Goal: Task Accomplishment & Management: Manage account settings

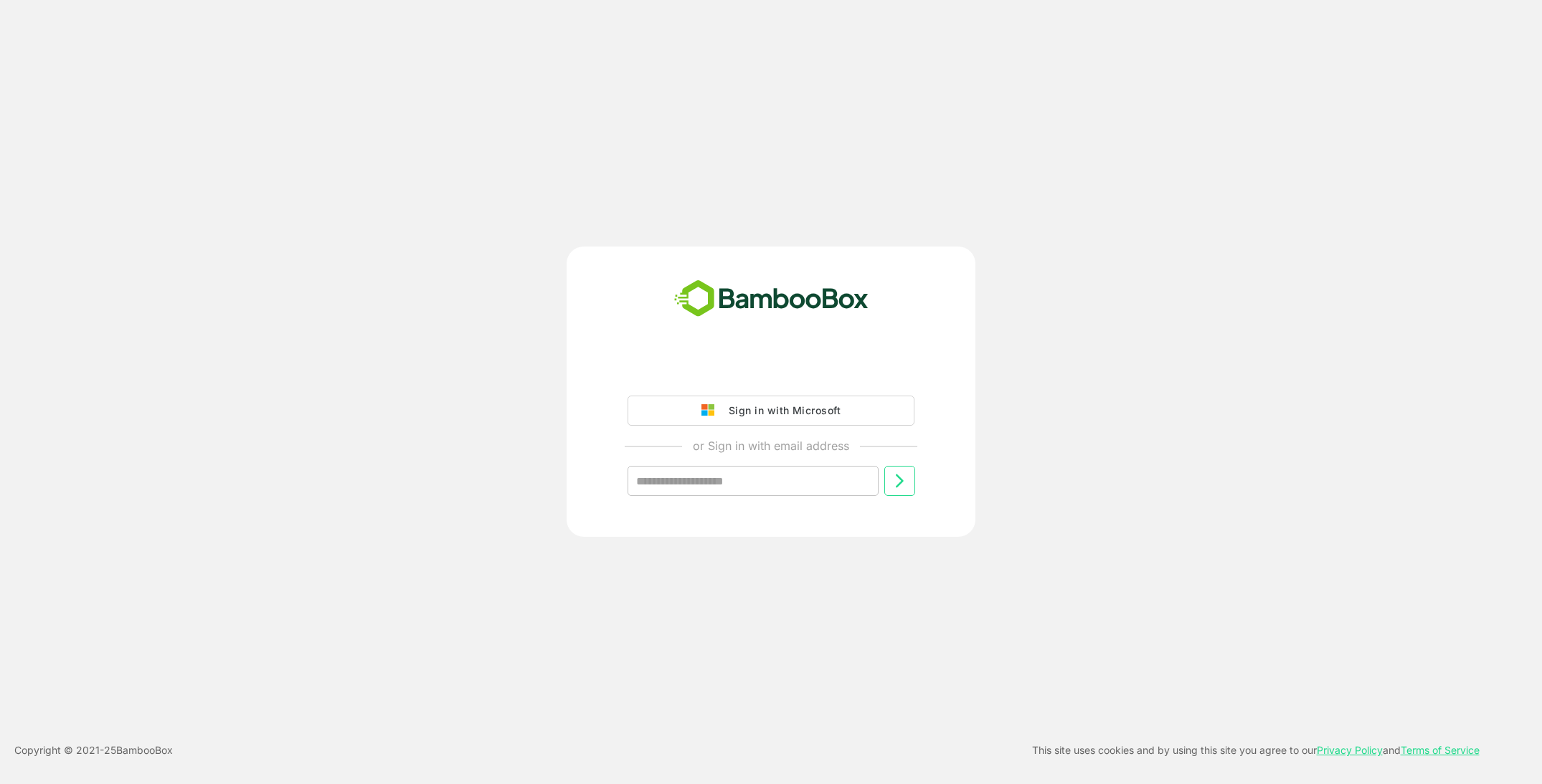
click at [733, 406] on div "Sign in with Microsoft" at bounding box center [781, 411] width 119 height 18
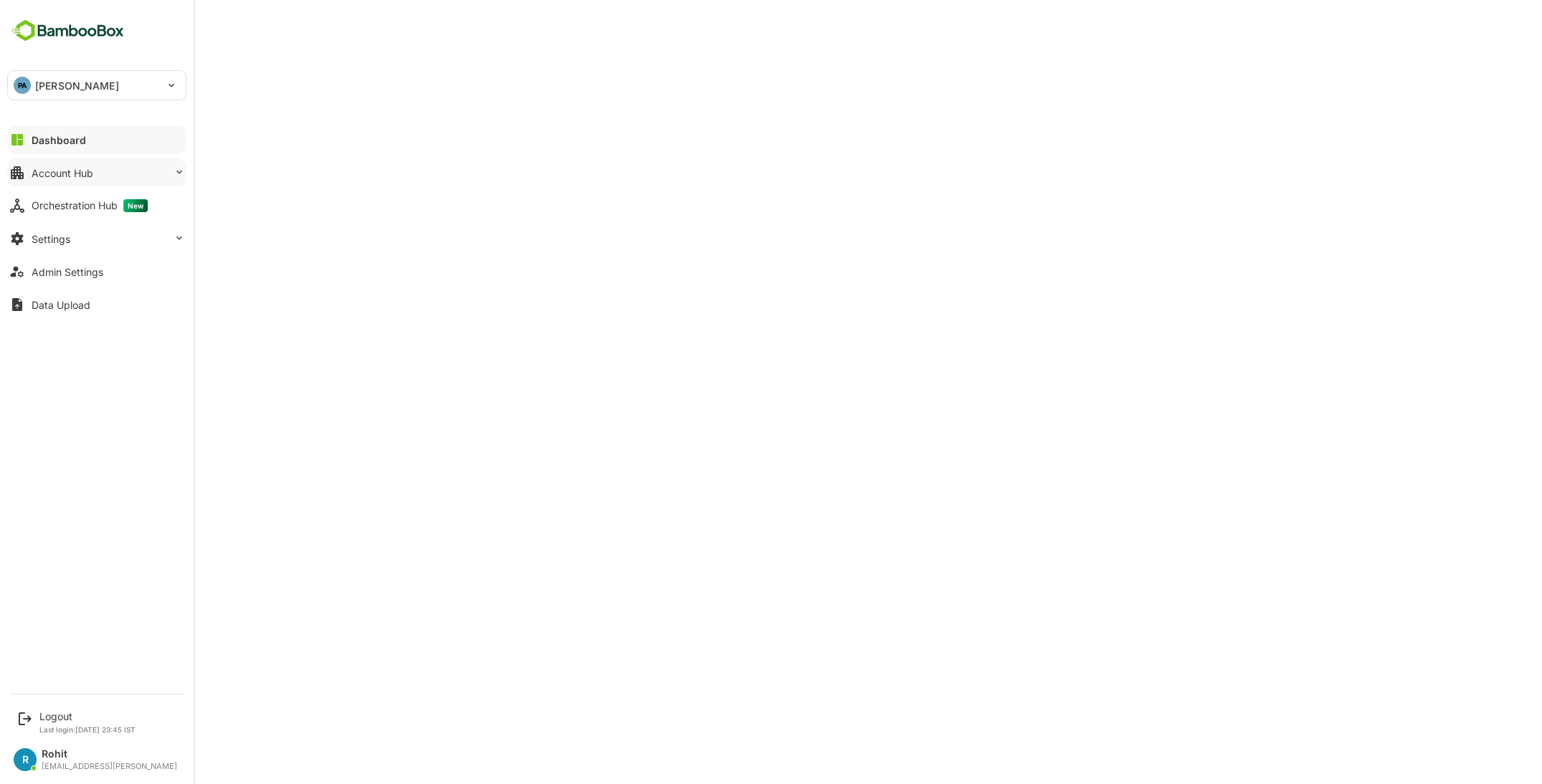
click at [48, 173] on div "Account Hub" at bounding box center [63, 173] width 62 height 13
click at [90, 175] on div "Account Hub" at bounding box center [63, 173] width 62 height 13
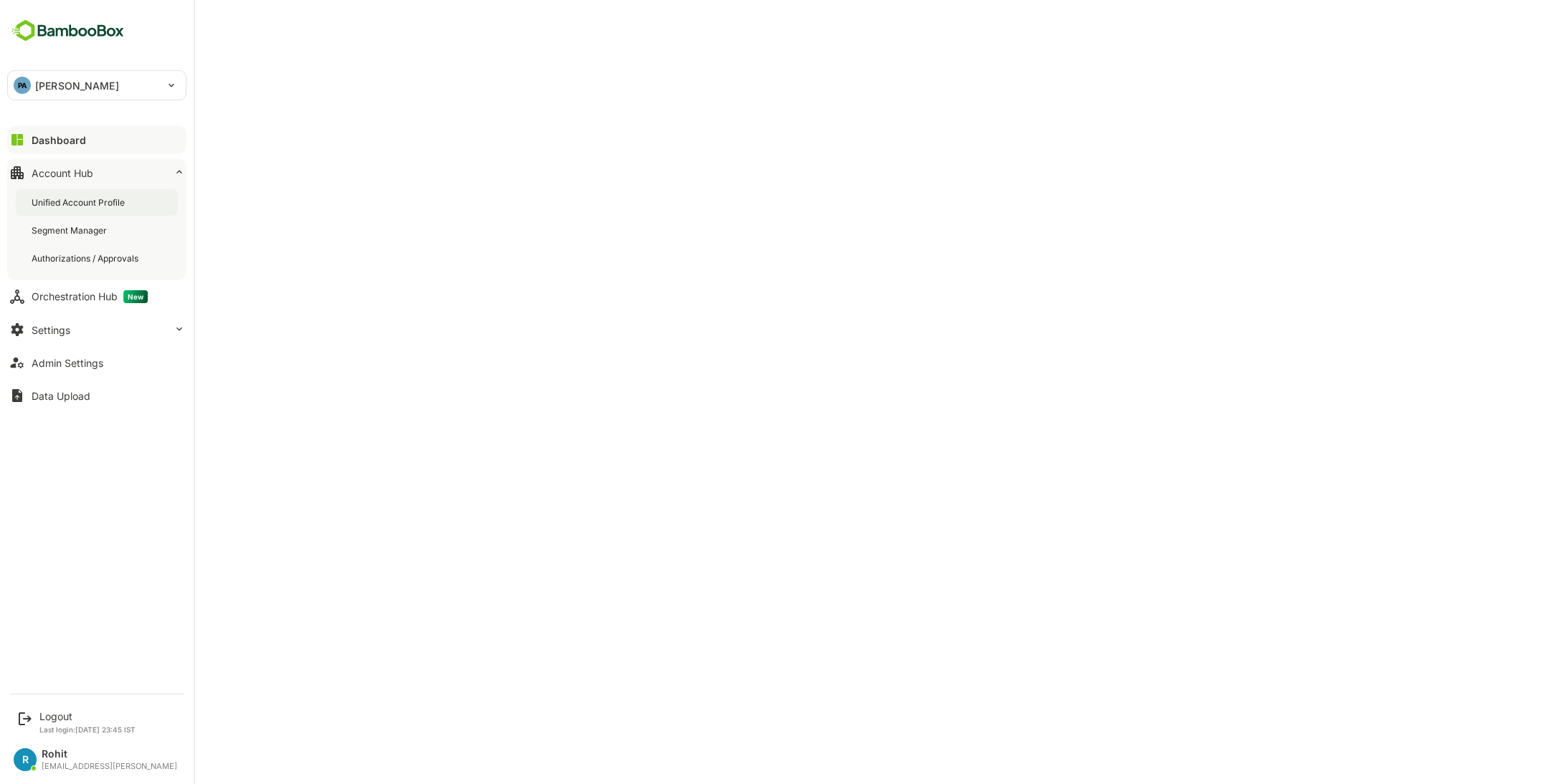
click at [79, 200] on div "Unified Account Profile" at bounding box center [79, 202] width 96 height 13
